Goal: Information Seeking & Learning: Learn about a topic

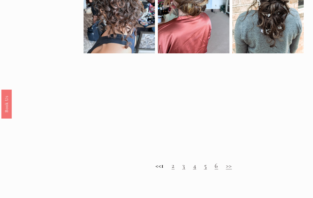
scroll to position [307, 0]
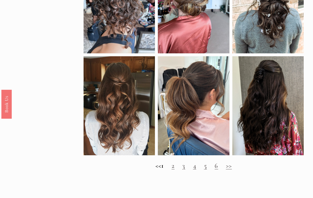
click at [174, 167] on link "2" at bounding box center [172, 165] width 3 height 8
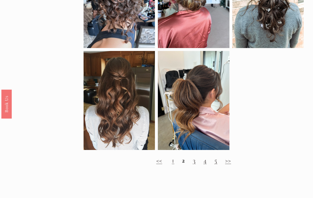
scroll to position [335, 0]
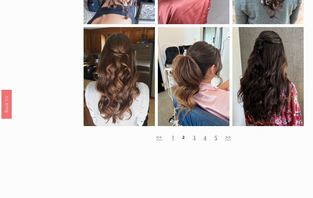
click at [192, 140] on h2 "<< 1 2 3 4 5 >>" at bounding box center [193, 136] width 220 height 8
click at [195, 137] on link "3" at bounding box center [194, 136] width 3 height 8
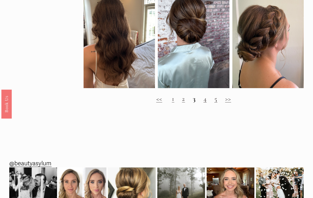
scroll to position [457, 0]
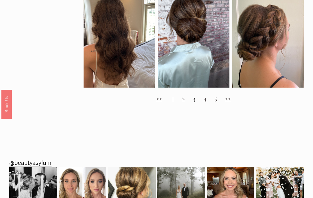
click at [206, 101] on link "4" at bounding box center [204, 98] width 3 height 8
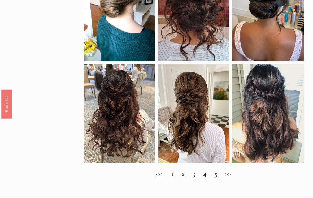
scroll to position [308, 0]
click at [215, 176] on link "5" at bounding box center [215, 173] width 3 height 8
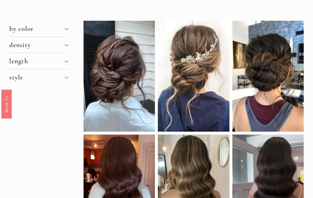
scroll to position [0, 0]
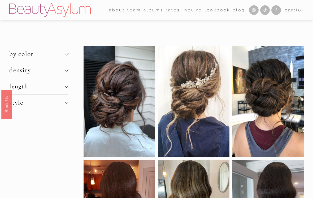
click at [68, 53] on div at bounding box center [67, 54] width 4 height 4
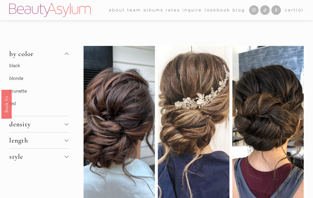
click at [30, 90] on p "brunette" at bounding box center [38, 91] width 59 height 8
click at [29, 89] on p "brunette" at bounding box center [38, 91] width 59 height 8
click at [27, 91] on link "brunette" at bounding box center [17, 91] width 17 height 6
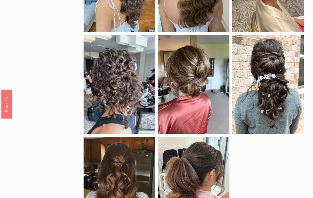
scroll to position [227, 0]
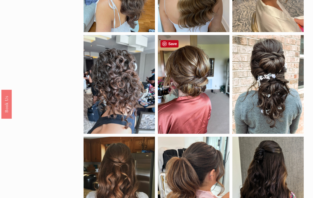
click at [205, 106] on div at bounding box center [193, 84] width 71 height 99
click at [205, 117] on div at bounding box center [193, 84] width 71 height 99
click at [204, 104] on div at bounding box center [193, 84] width 71 height 99
click at [209, 122] on div at bounding box center [193, 84] width 71 height 99
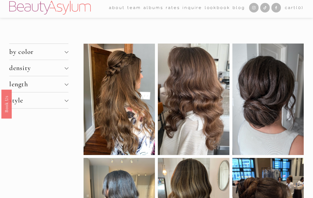
scroll to position [0, 0]
